Goal: Information Seeking & Learning: Find specific fact

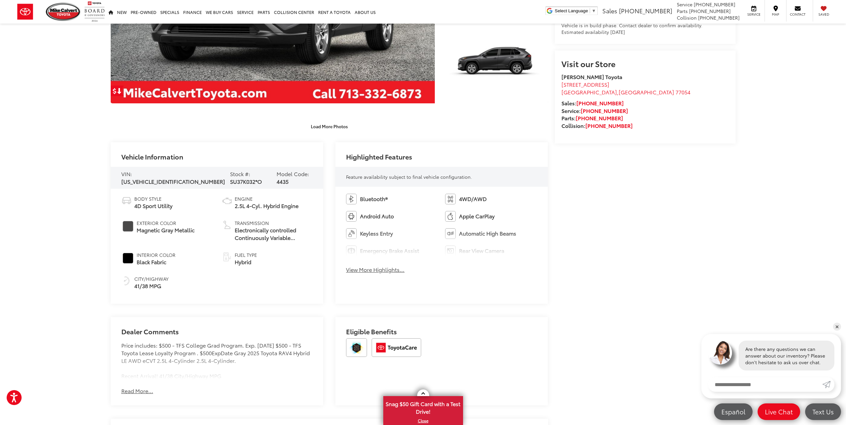
scroll to position [233, 0]
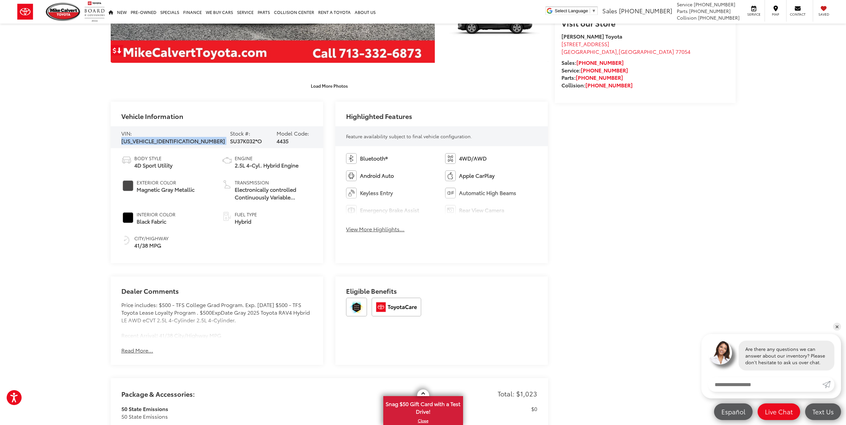
drag, startPoint x: 134, startPoint y: 137, endPoint x: 191, endPoint y: 129, distance: 57.7
click at [191, 129] on div "VIN: 4T3LWRFV1SU202444 Stock #: SU37K032*O Model Code: 4435" at bounding box center [217, 137] width 213 height 22
click at [155, 140] on span "[US_VEHICLE_IDENTIFICATION_NUMBER]" at bounding box center [173, 141] width 104 height 8
drag, startPoint x: 133, startPoint y: 137, endPoint x: 188, endPoint y: 137, distance: 54.5
click at [188, 137] on div "VIN: 4T3LWRFV1SU202444 Stock #: SU37K032*O Model Code: 4435" at bounding box center [217, 137] width 213 height 22
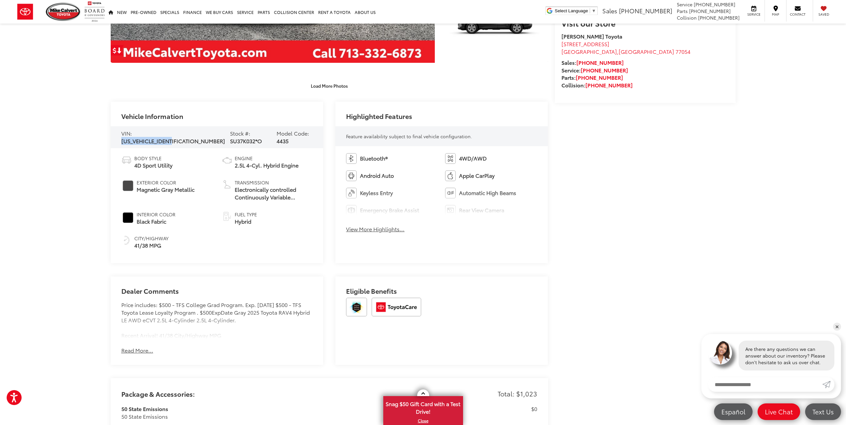
copy span "[US_VEHICLE_IDENTIFICATION_NUMBER]"
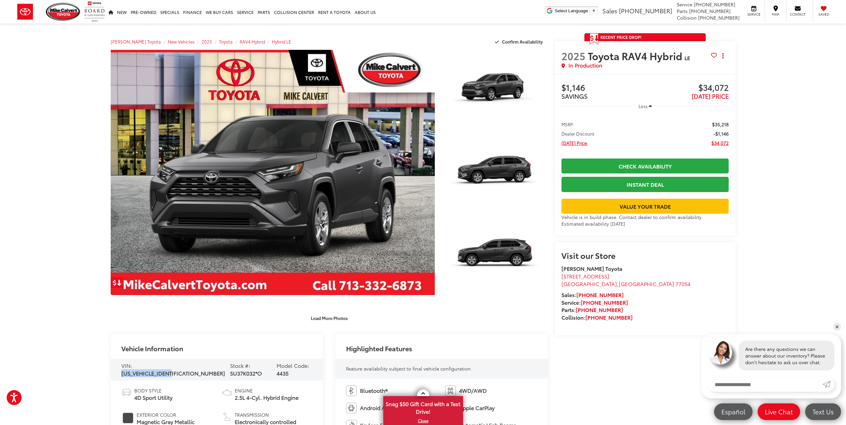
scroll to position [0, 0]
drag, startPoint x: 714, startPoint y: 144, endPoint x: 729, endPoint y: 142, distance: 15.7
click at [729, 142] on ul "MSRP: $35,218 Dealer Discount -$1,146 [DATE] Price: $34,072" at bounding box center [645, 133] width 181 height 39
copy span "34,072"
click at [649, 196] on capital-one-entry-button at bounding box center [646, 196] width 168 height 0
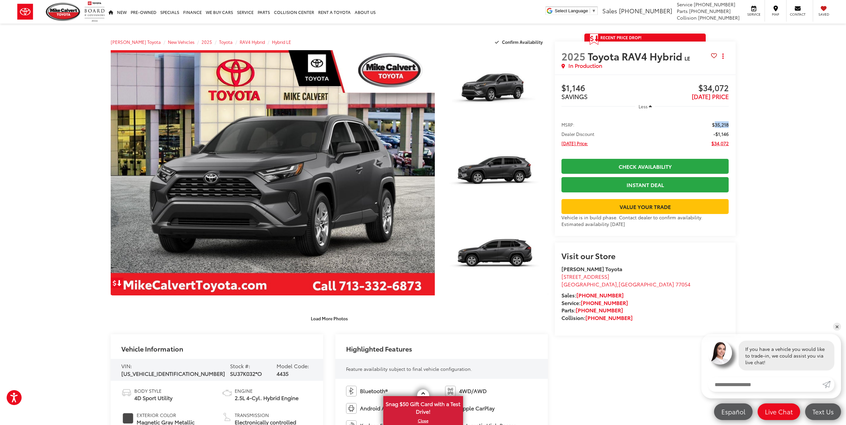
drag, startPoint x: 715, startPoint y: 125, endPoint x: 731, endPoint y: 124, distance: 16.0
click at [731, 124] on ul "MSRP: $35,218 Dealer Discount -$1,146 [DATE] Price: $34,072" at bounding box center [645, 133] width 181 height 39
copy span "35,218"
